Goal: Information Seeking & Learning: Learn about a topic

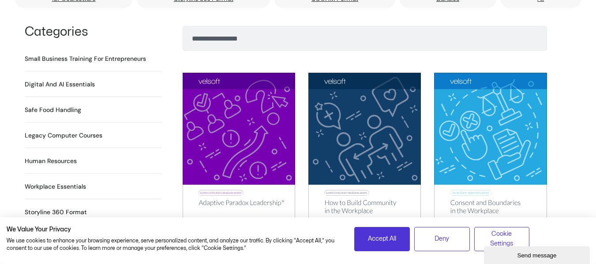
scroll to position [626, 0]
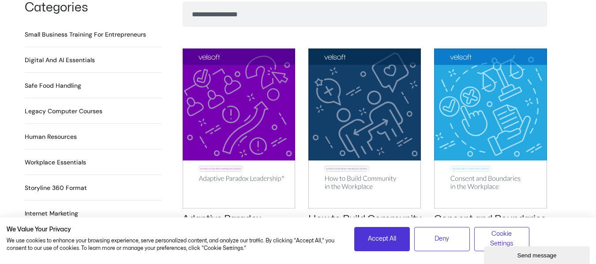
click at [80, 56] on h2 "Digital and AI Essentials 27 Products" at bounding box center [60, 60] width 70 height 9
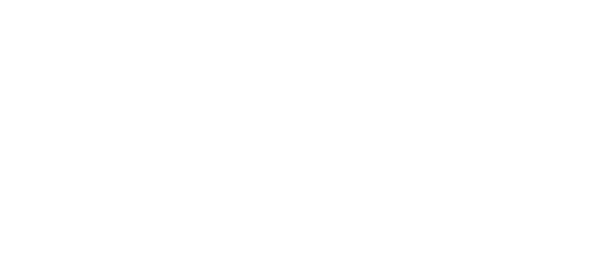
click at [0, 0] on html at bounding box center [0, 0] width 0 height 0
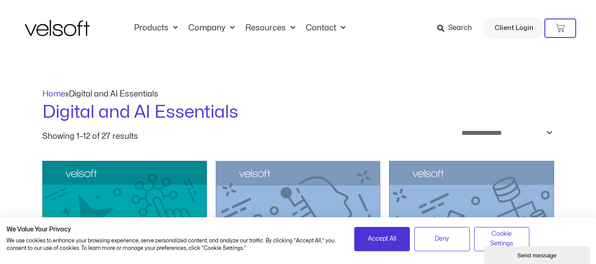
scroll to position [254, 0]
